Goal: Communication & Community: Answer question/provide support

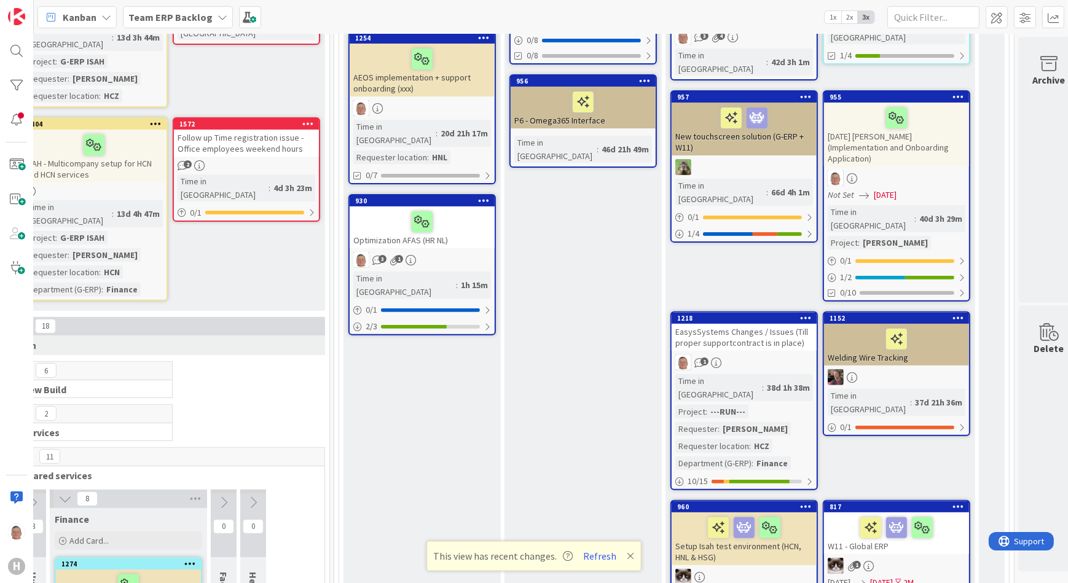
scroll to position [503, 369]
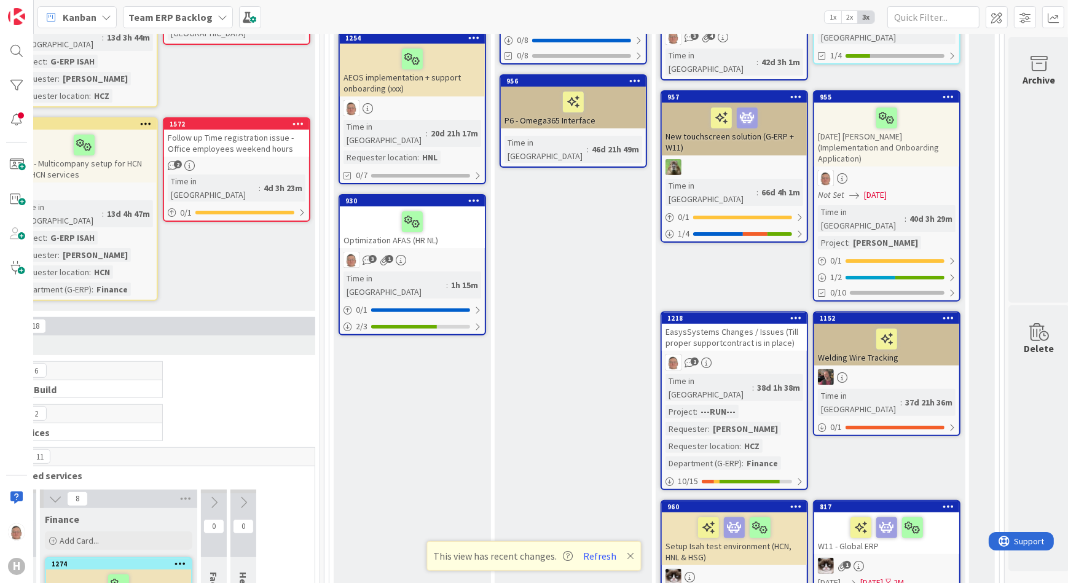
drag, startPoint x: 750, startPoint y: 581, endPoint x: 20, endPoint y: 8, distance: 927.5
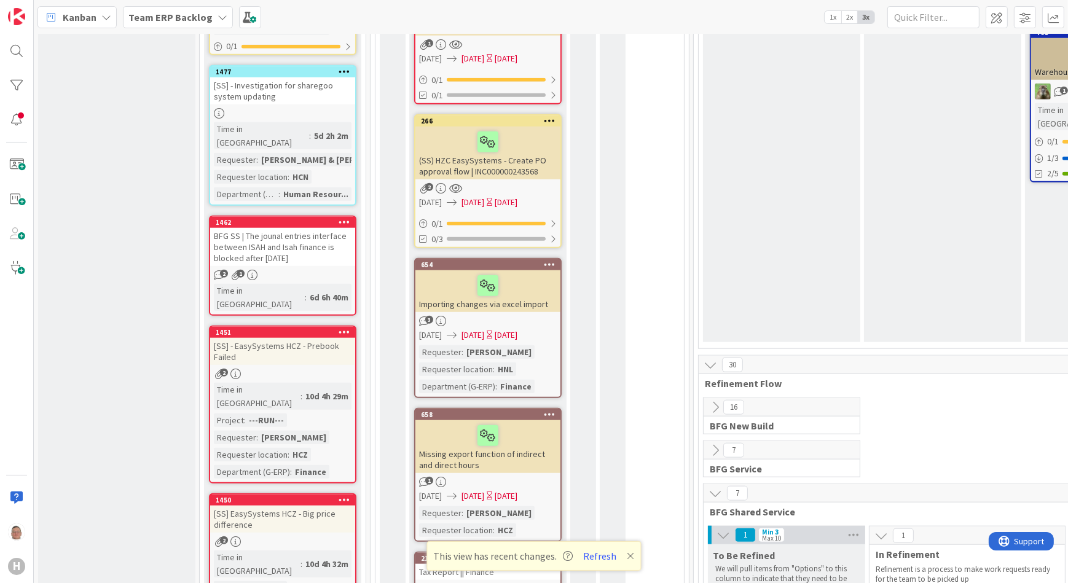
scroll to position [1844, 0]
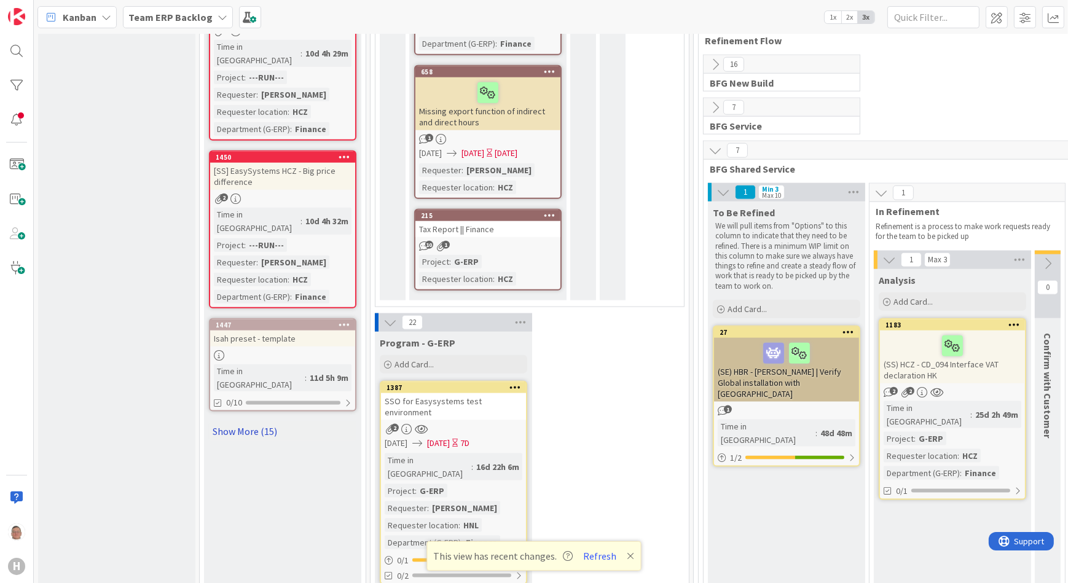
click at [245, 422] on link "Show More (15)" at bounding box center [282, 432] width 147 height 20
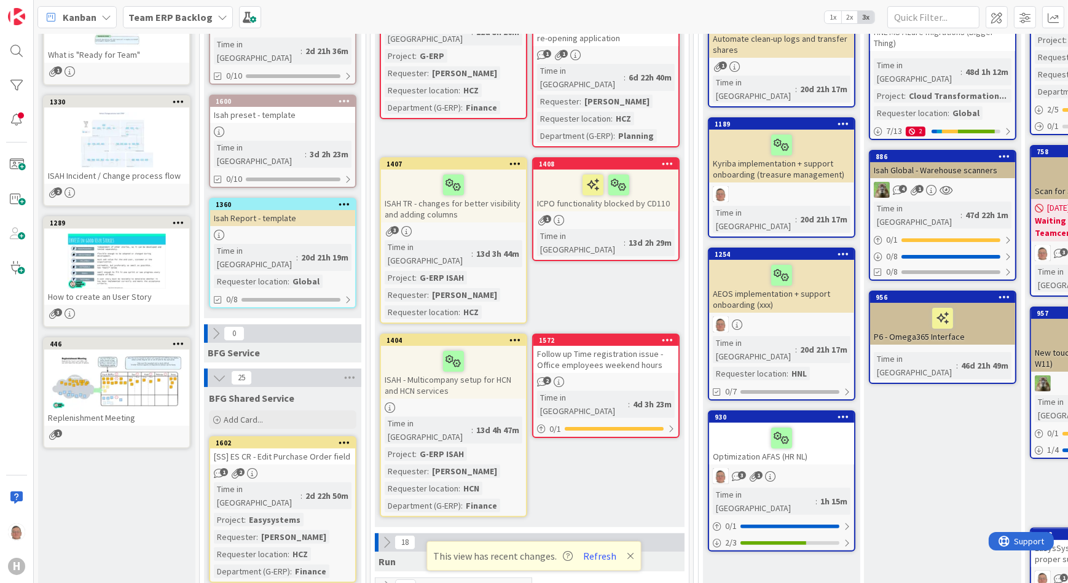
scroll to position [279, 0]
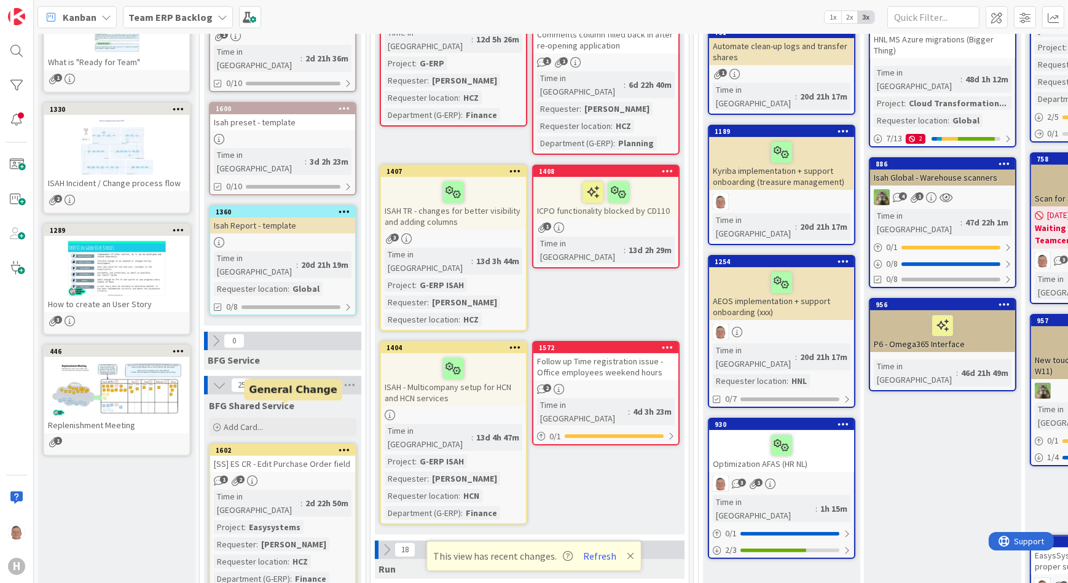
click at [276, 446] on div "1602" at bounding box center [286, 450] width 140 height 9
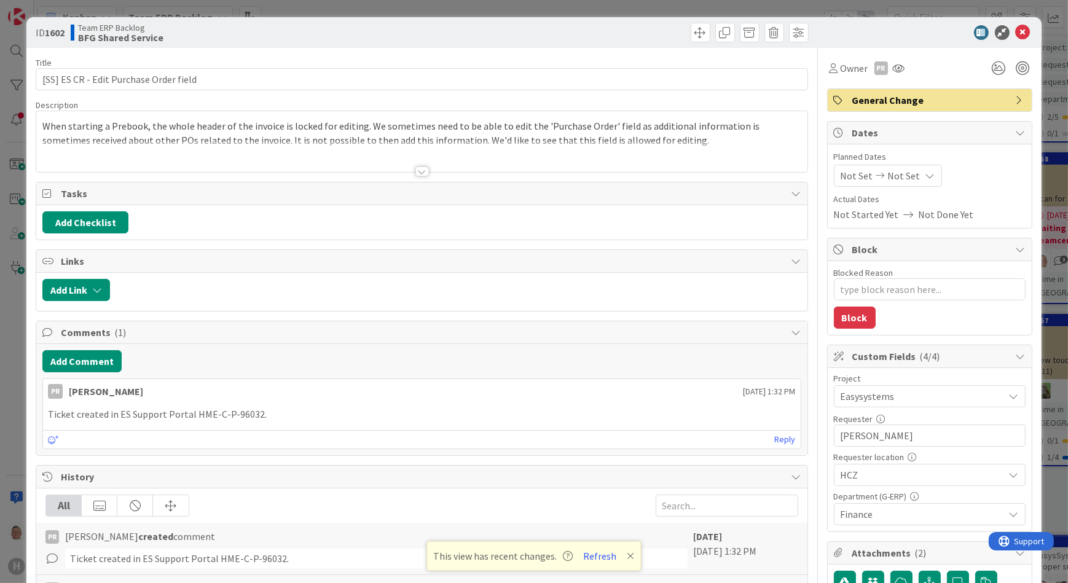
type textarea "x"
click at [419, 172] on div at bounding box center [422, 172] width 14 height 10
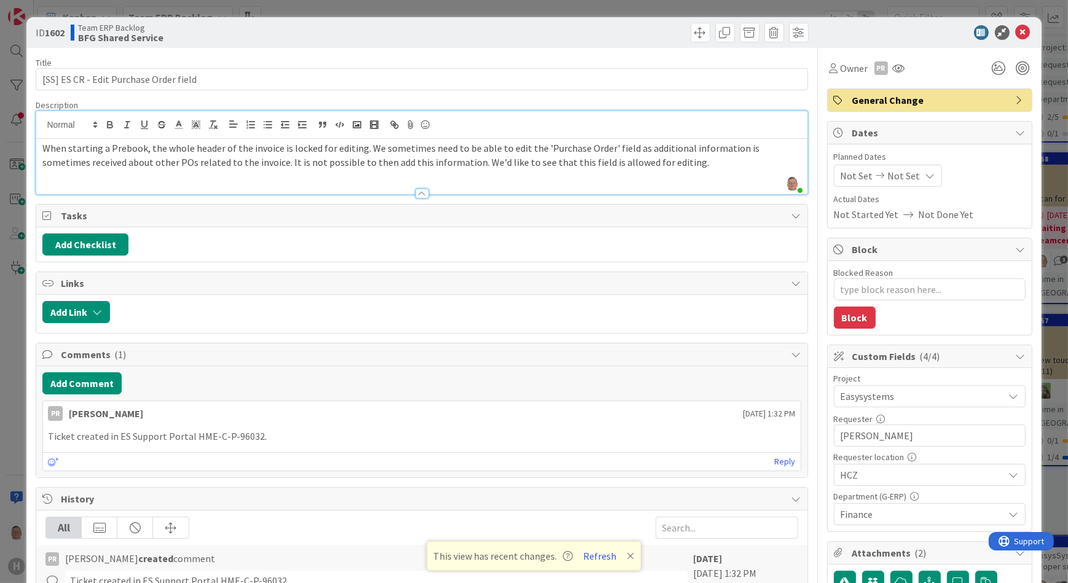
click at [642, 162] on p "When starting a Prebook, the whole header of the invoice is locked for editing.…" at bounding box center [421, 155] width 758 height 28
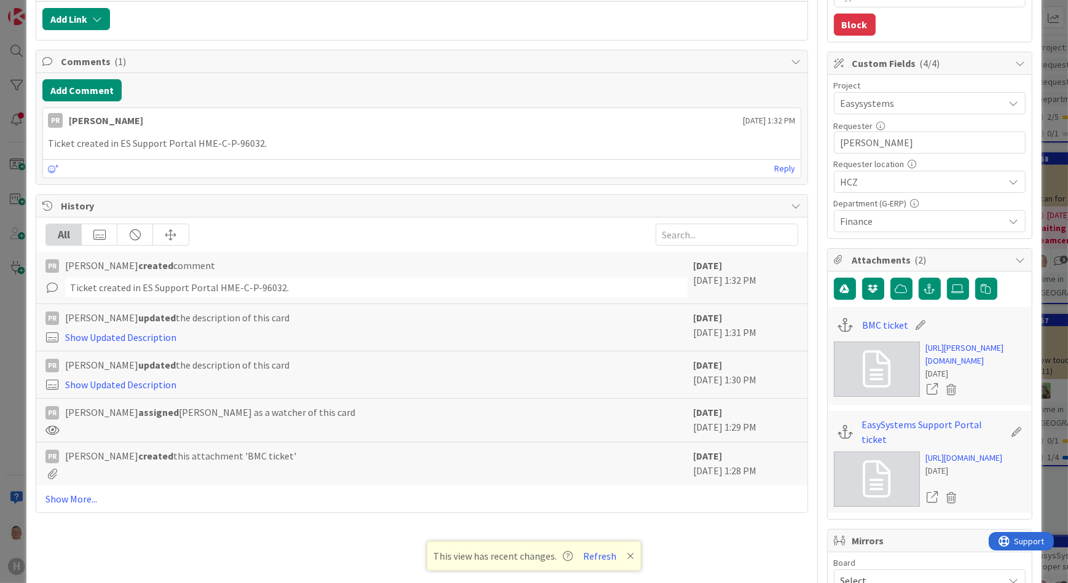
scroll to position [167, 0]
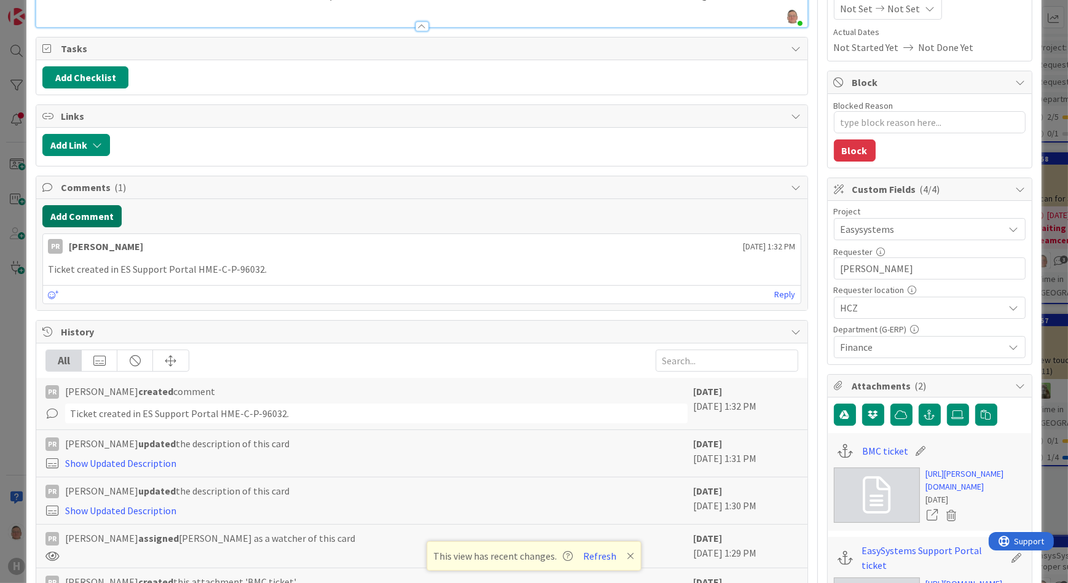
click at [74, 212] on button "Add Comment" at bounding box center [81, 216] width 79 height 22
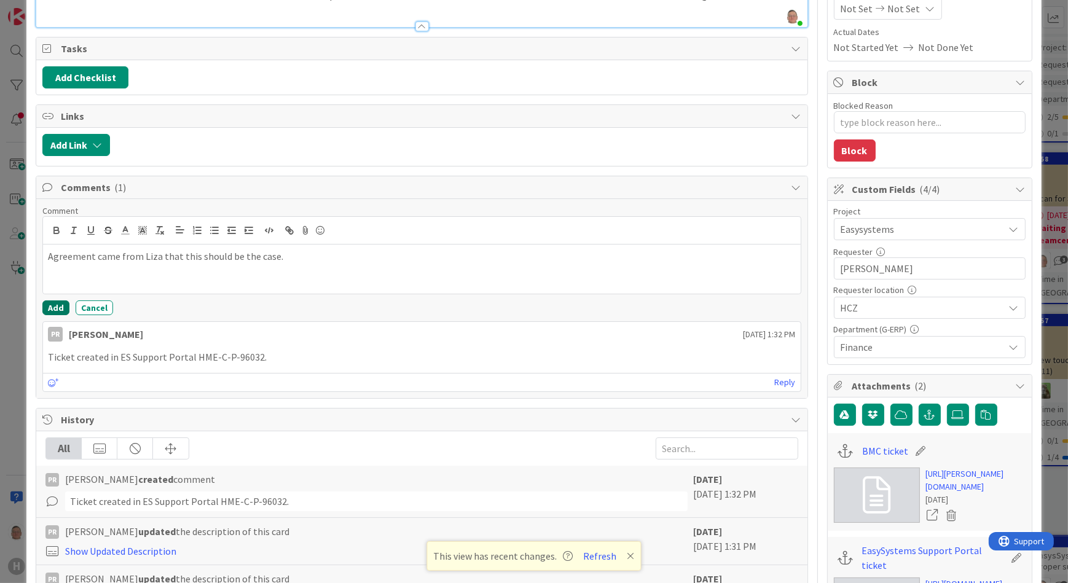
click at [58, 302] on button "Add" at bounding box center [55, 308] width 27 height 15
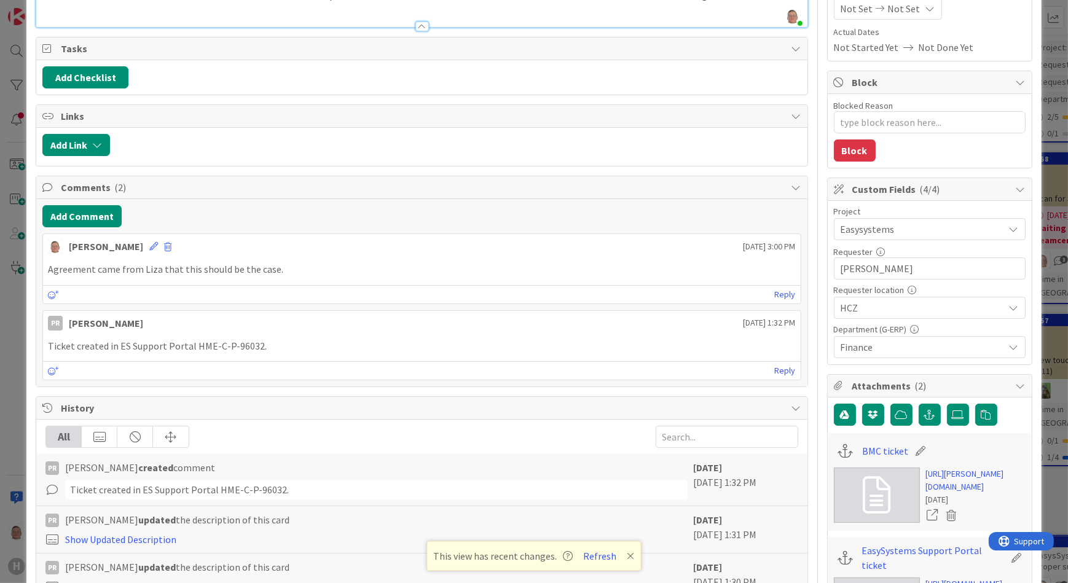
click at [287, 270] on p "Agreement came from Liza that this should be the case." at bounding box center [421, 269] width 747 height 14
click at [301, 264] on p "Agreement came from Liza that this should be the case." at bounding box center [421, 269] width 747 height 14
drag, startPoint x: 285, startPoint y: 265, endPoint x: 3, endPoint y: 258, distance: 282.2
click at [3, 258] on div "ID 1602 Team ERP Backlog BFG Shared Service Title 38 / 128 [SS] ES CR - Edit Pu…" at bounding box center [534, 291] width 1068 height 583
click at [294, 268] on p "Agreement came from Liza that this should be the case." at bounding box center [421, 269] width 747 height 14
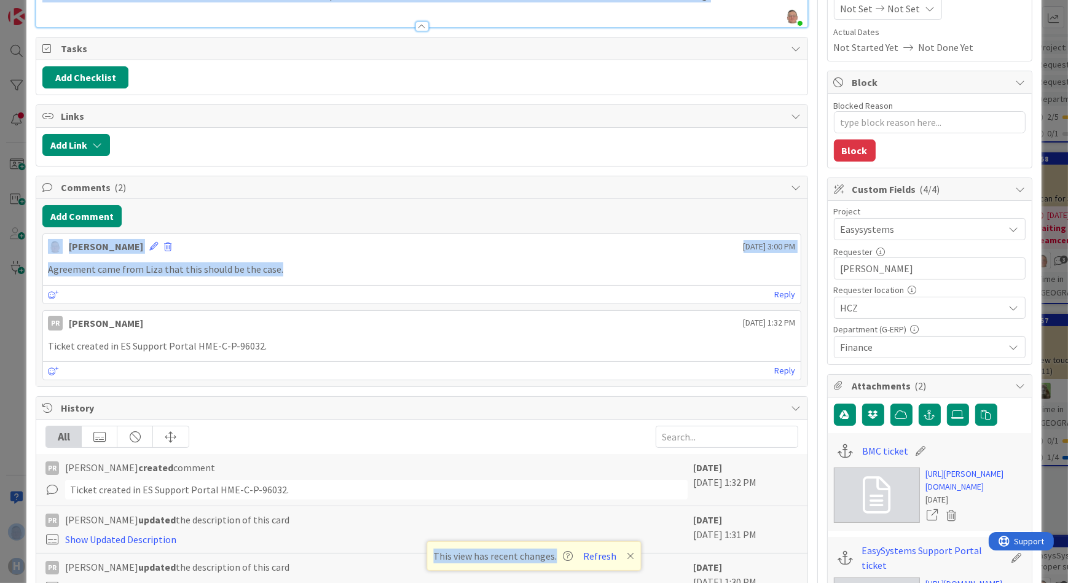
drag, startPoint x: 293, startPoint y: 264, endPoint x: -70, endPoint y: 249, distance: 363.5
click at [0, 249] on html "H Kanban Team ERP Backlog 1x 2x 3x 5 INFO This column contains information card…" at bounding box center [534, 291] width 1068 height 583
click at [321, 277] on div "Agreement came from Liza that this should be the case." at bounding box center [421, 270] width 757 height 24
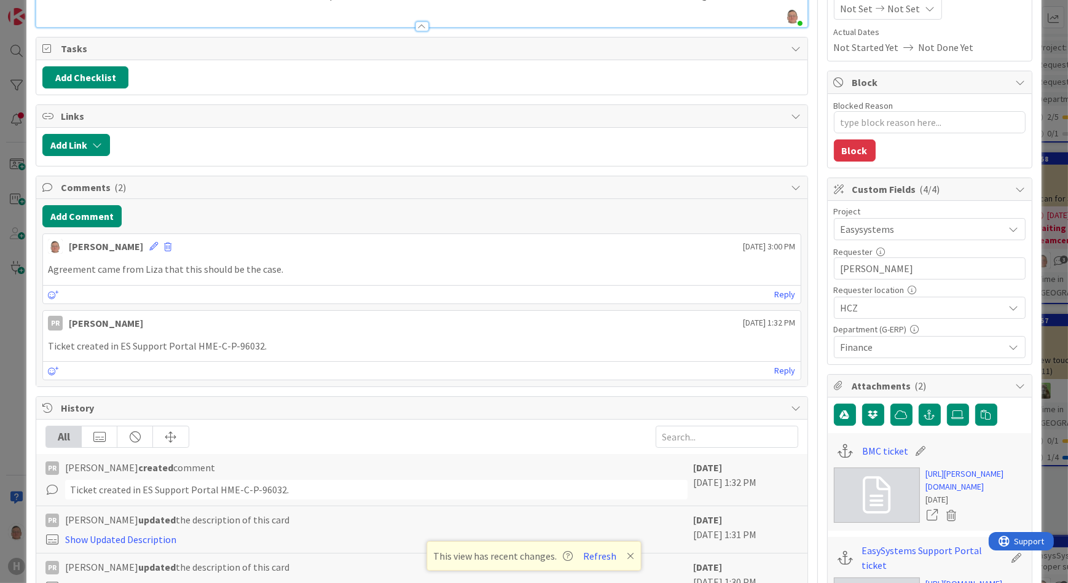
scroll to position [0, 0]
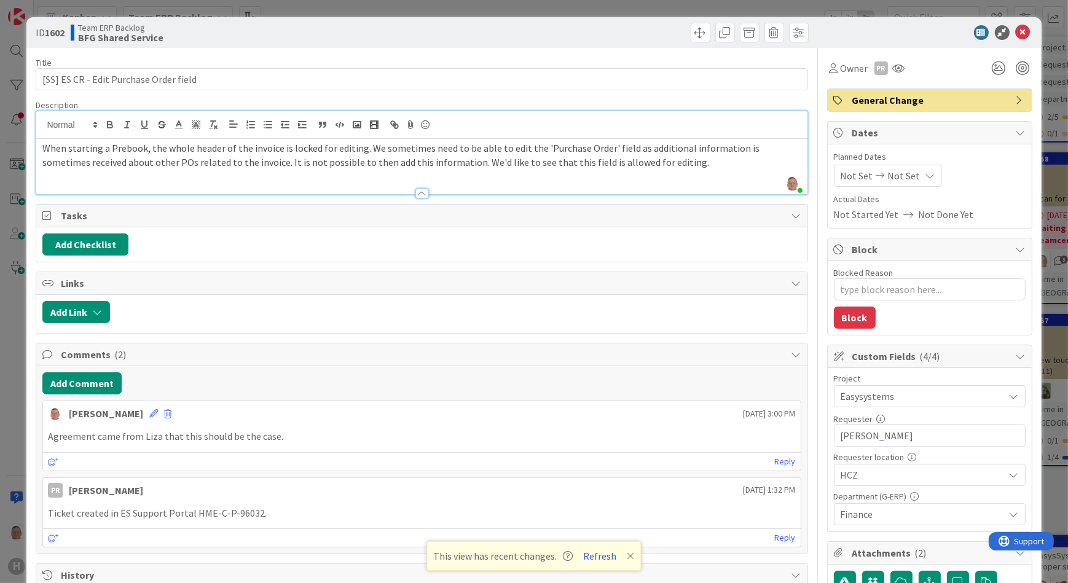
click at [364, 145] on span "When starting a Prebook, the whole header of the invoice is locked for editing.…" at bounding box center [401, 155] width 719 height 26
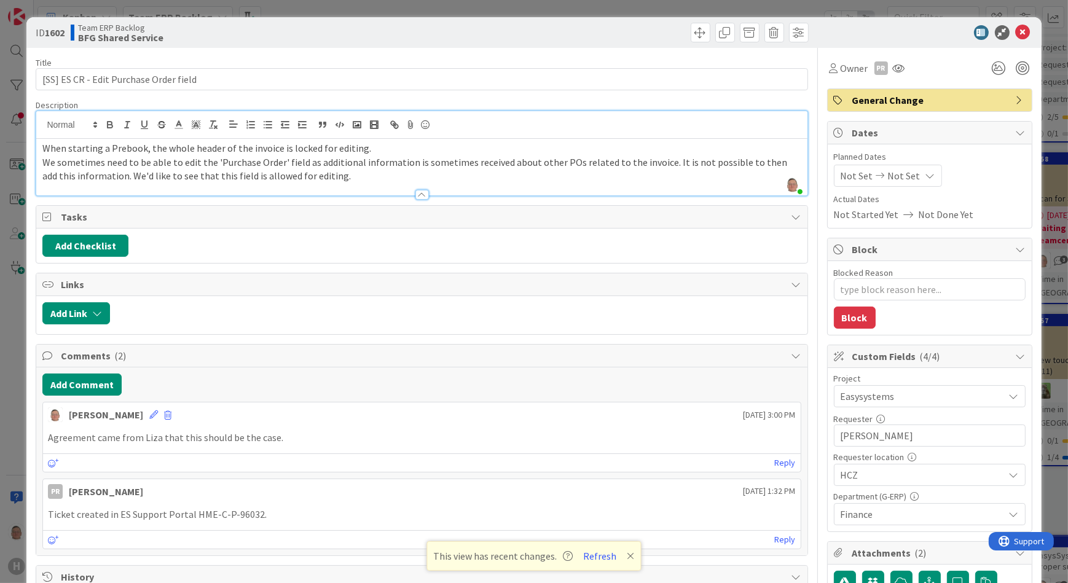
click at [553, 161] on span "We sometimes need to be able to edit the 'Purchase Order' field as additional i…" at bounding box center [415, 169] width 747 height 26
click at [664, 162] on span "We sometimes need to be able to edit the 'Purchase Order' field as additional i…" at bounding box center [415, 169] width 747 height 26
click at [232, 177] on span "It is not possible to then add this information. We'd like to see that this fie…" at bounding box center [249, 176] width 415 height 12
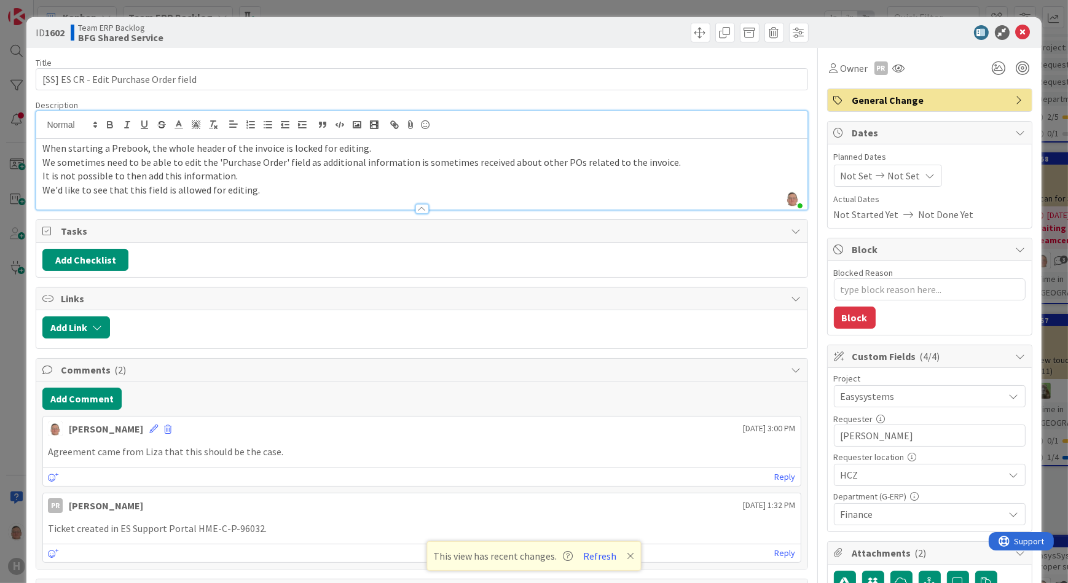
click at [277, 191] on p "We'd like to see that this field is allowed for editing." at bounding box center [421, 190] width 758 height 14
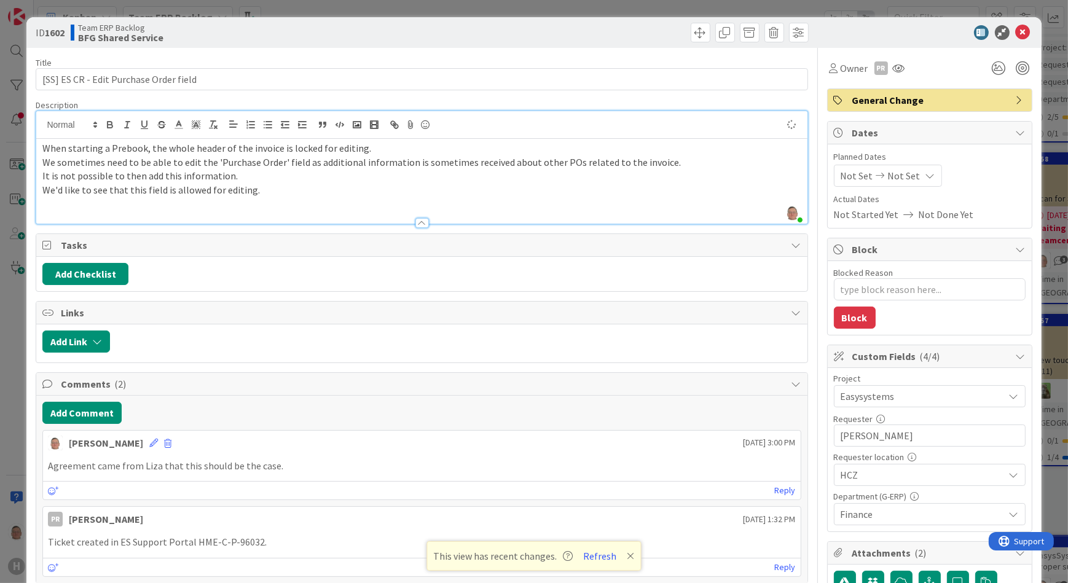
type textarea "x"
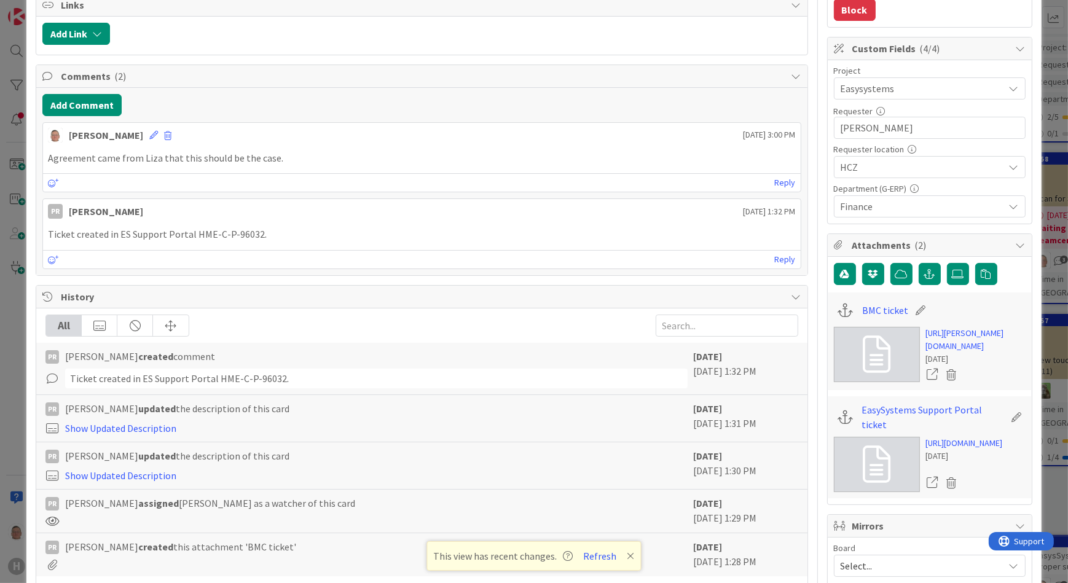
scroll to position [335, 0]
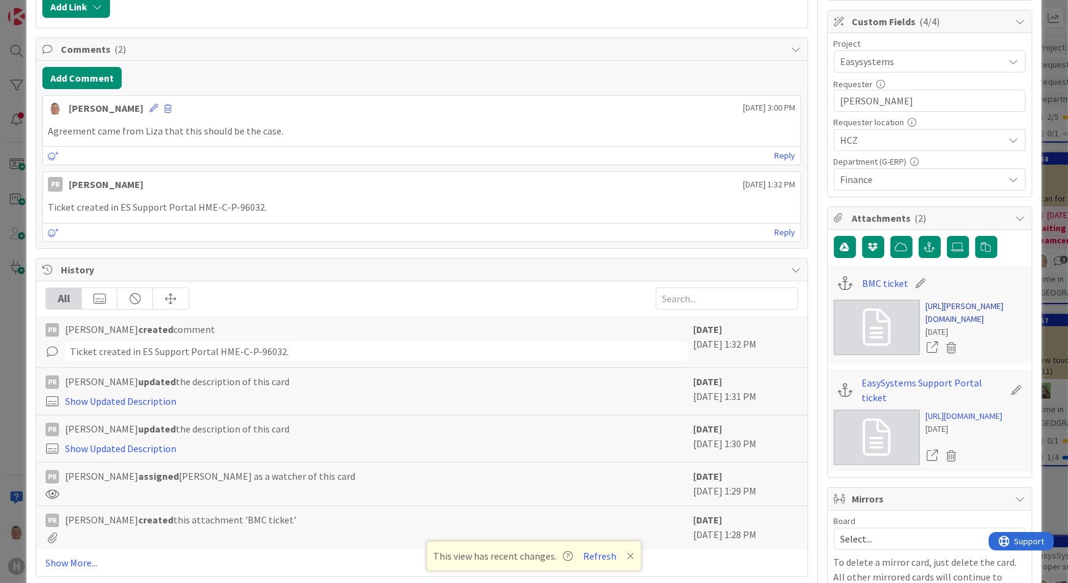
click at [949, 321] on link "[URL][PERSON_NAME][DOMAIN_NAME]" at bounding box center [976, 313] width 100 height 26
click at [964, 423] on link "[URL][DOMAIN_NAME]" at bounding box center [964, 416] width 77 height 13
